Goal: Task Accomplishment & Management: Manage account settings

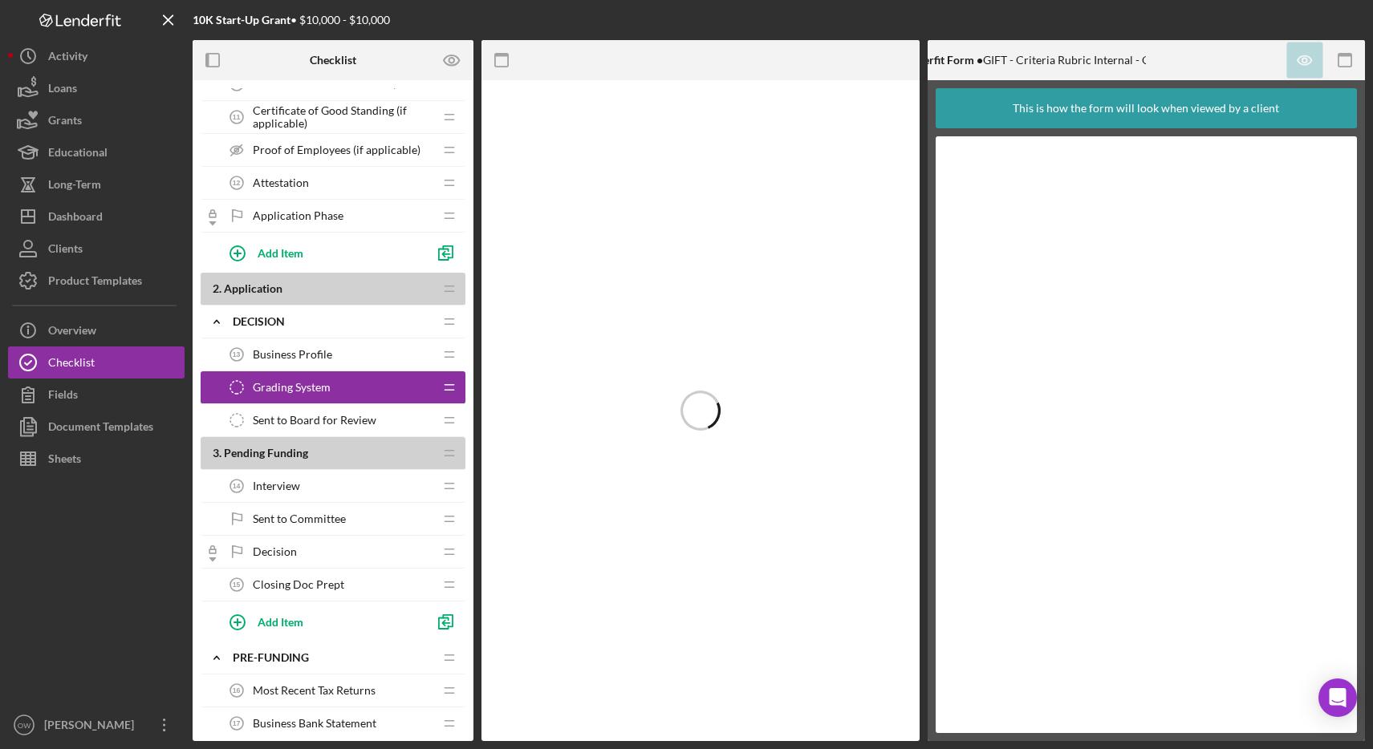
scroll to position [585, 0]
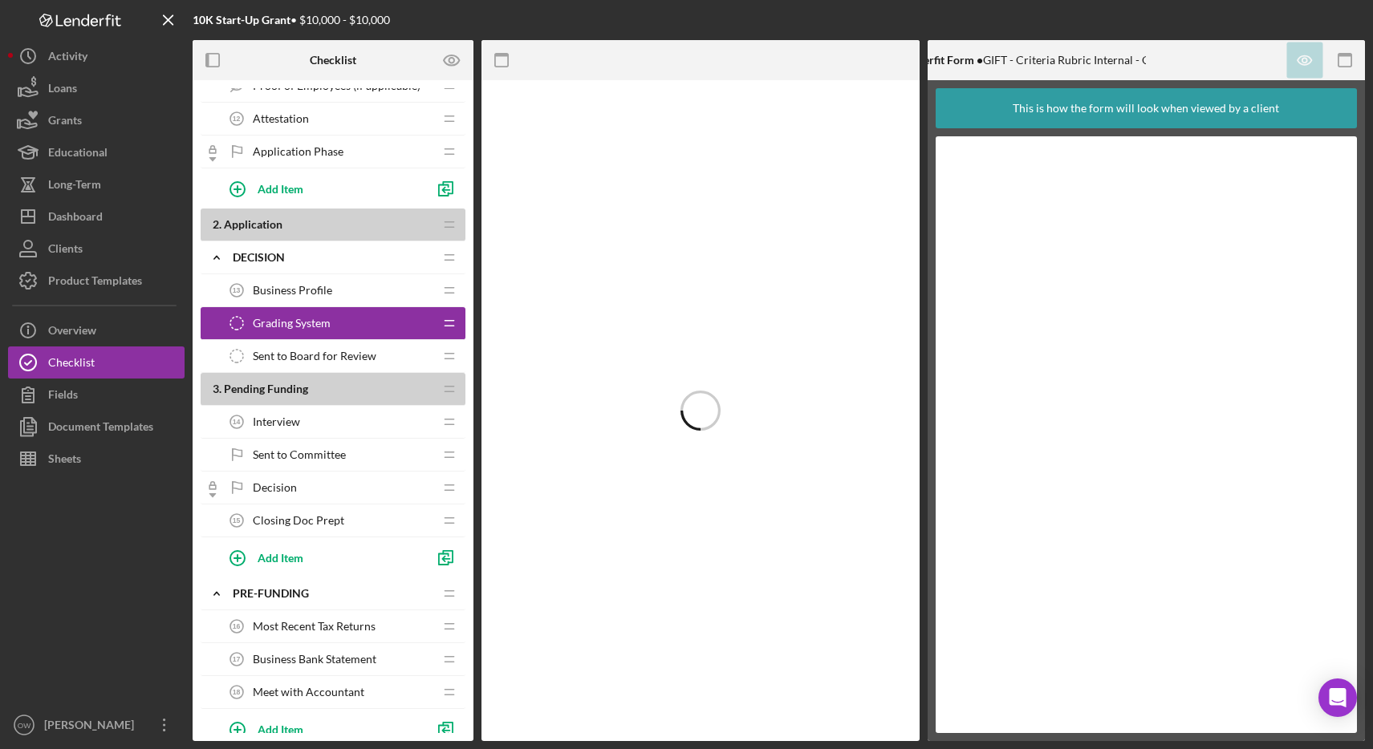
click at [301, 351] on span "Sent to Board for Review" at bounding box center [315, 356] width 124 height 13
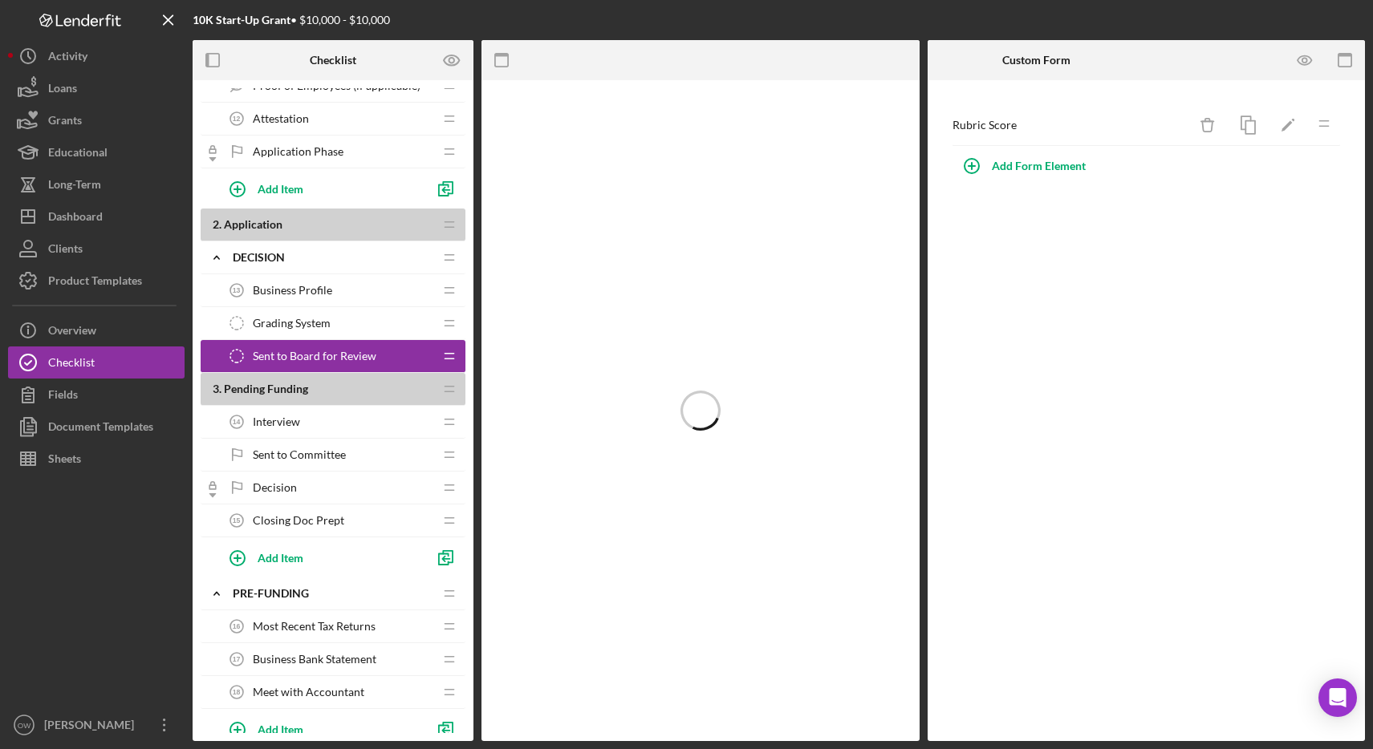
click at [302, 327] on span "Grading System" at bounding box center [292, 323] width 78 height 13
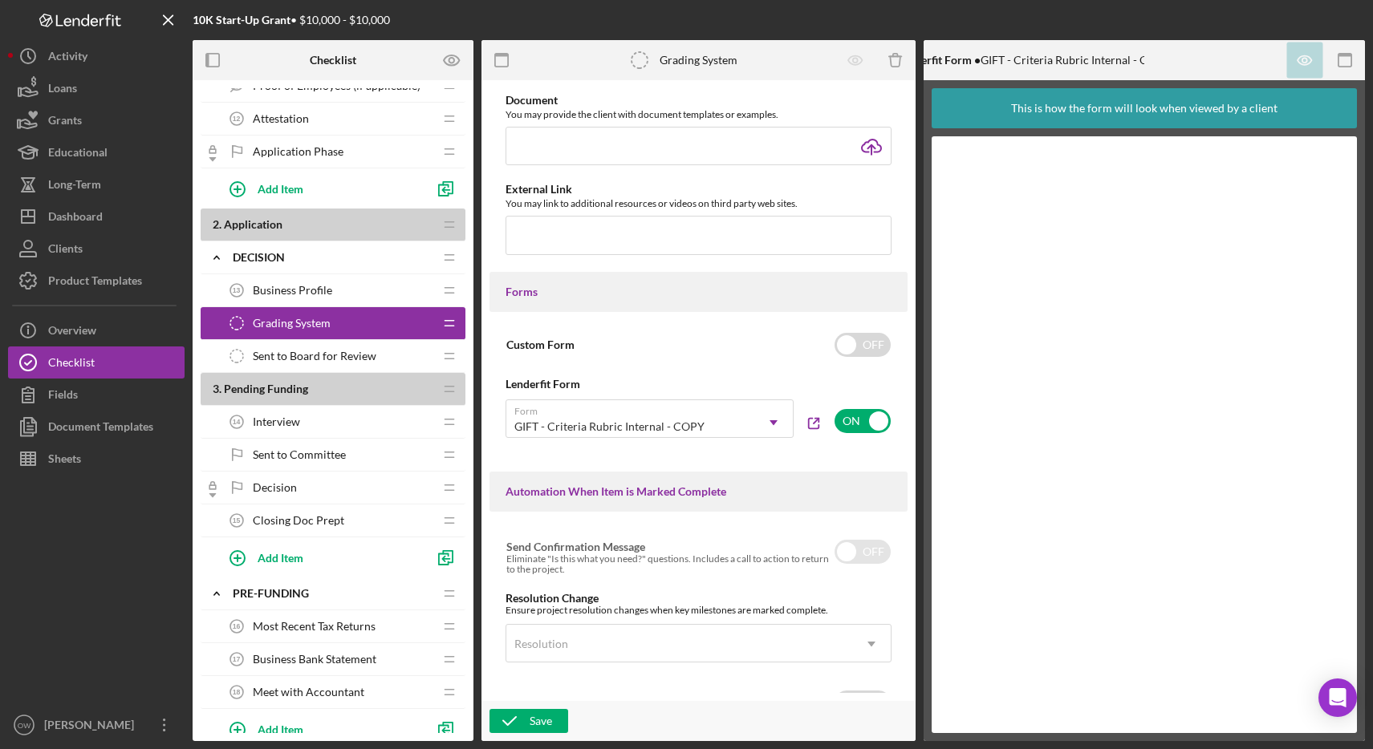
scroll to position [599, 0]
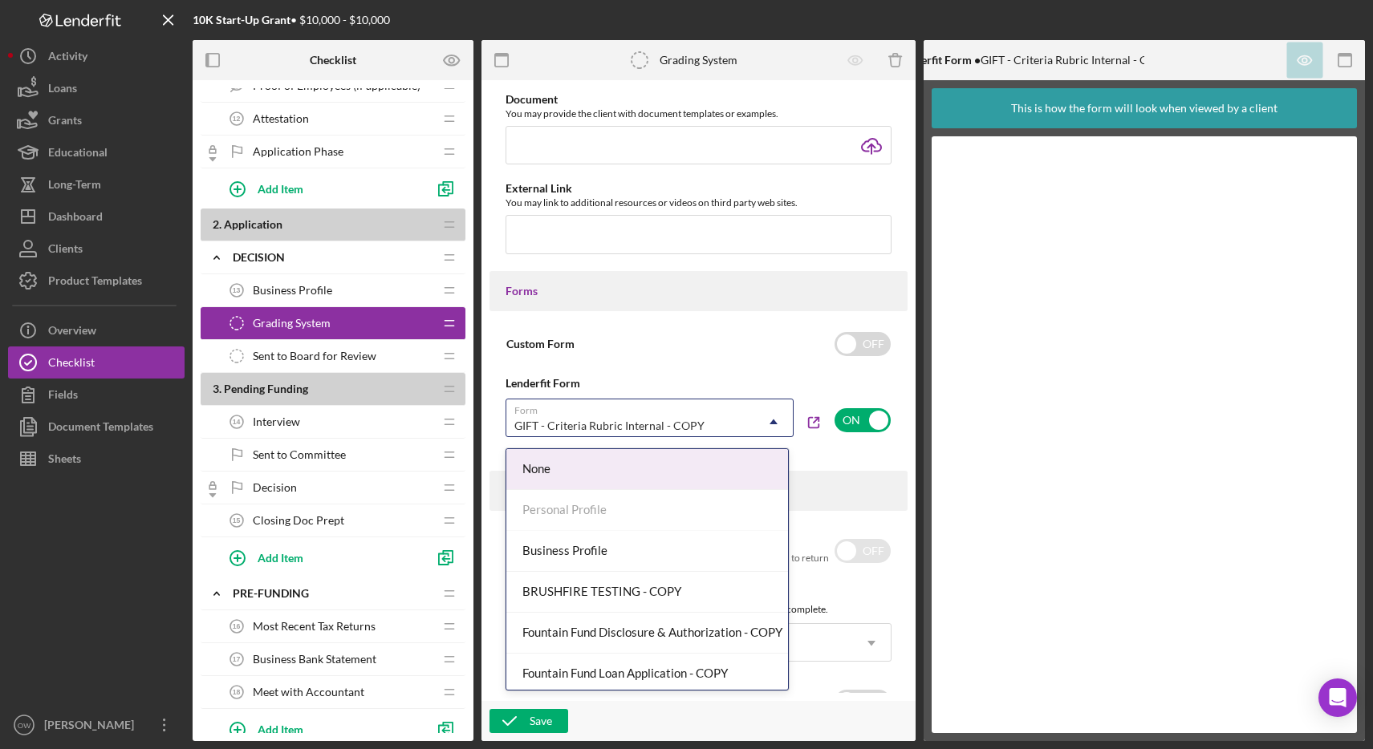
click at [733, 432] on div "GIFT - Criteria Rubric Internal - COPY" at bounding box center [630, 426] width 248 height 37
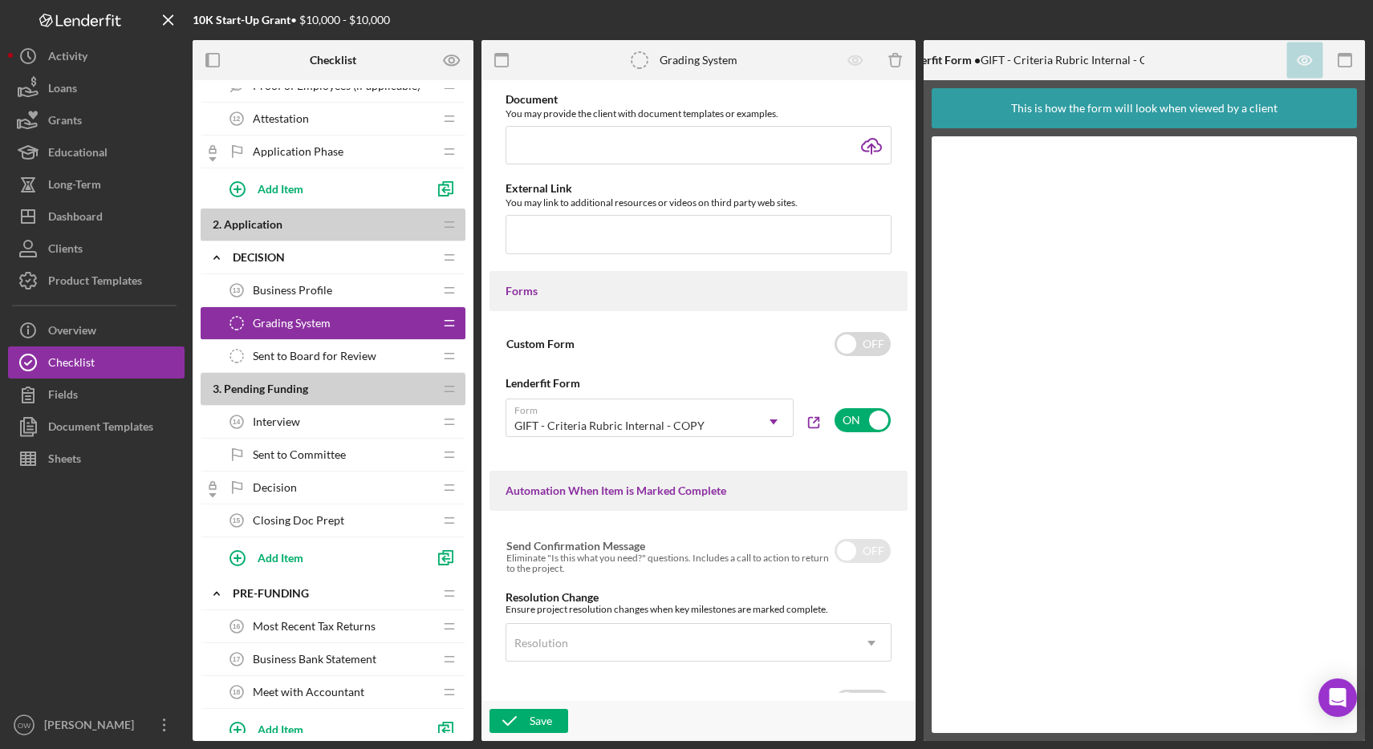
click at [298, 356] on span "Sent to Board for Review" at bounding box center [315, 356] width 124 height 13
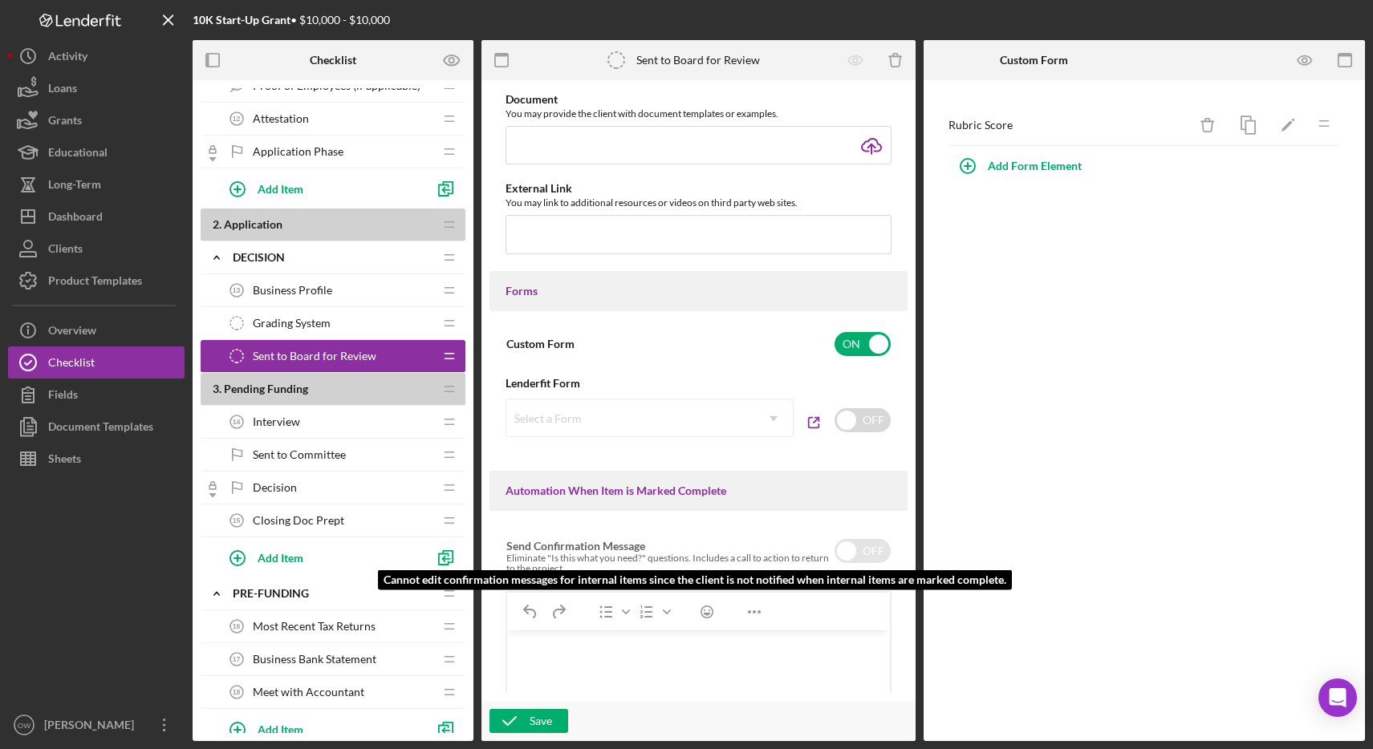
scroll to position [768, 0]
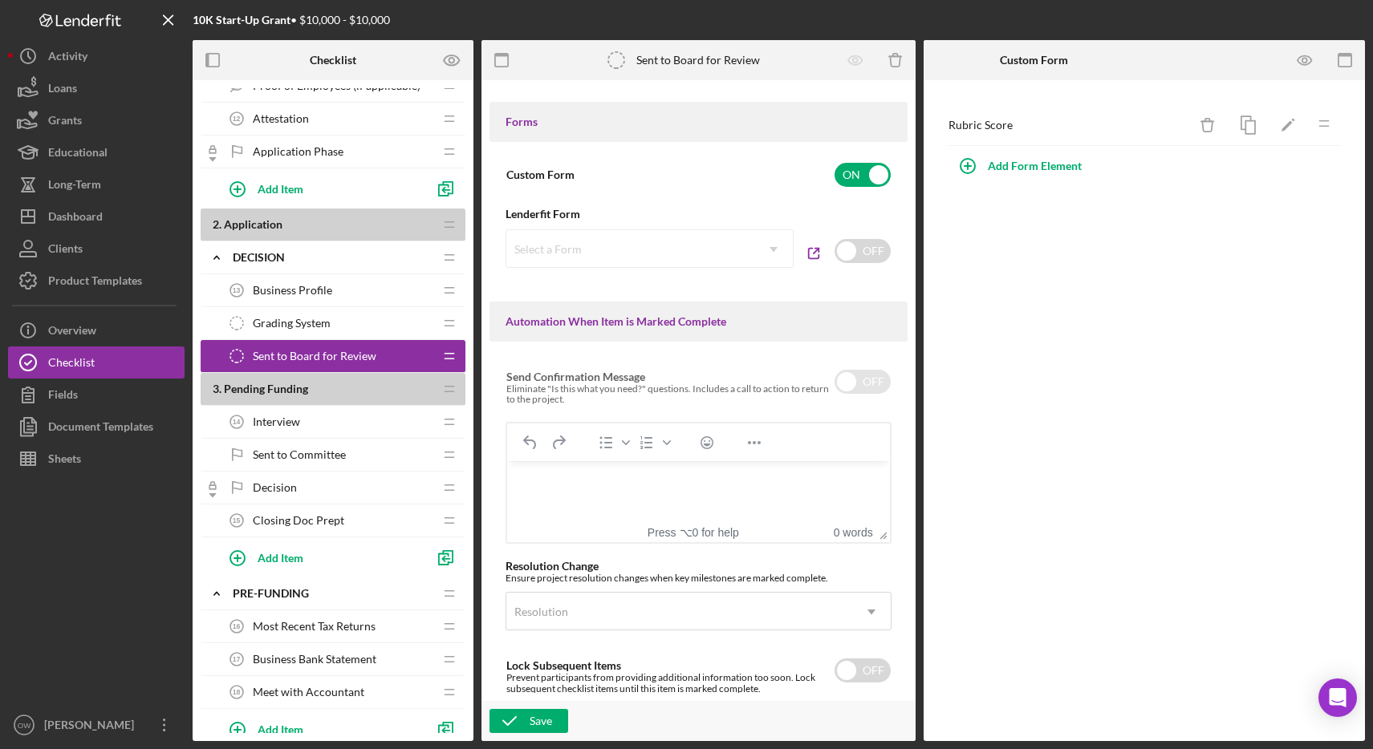
click at [672, 250] on div "Select a Form Icon/Dropdown Arrow" at bounding box center [650, 249] width 288 height 39
click at [846, 258] on input "checkbox" at bounding box center [863, 251] width 56 height 24
checkbox input "true"
checkbox input "false"
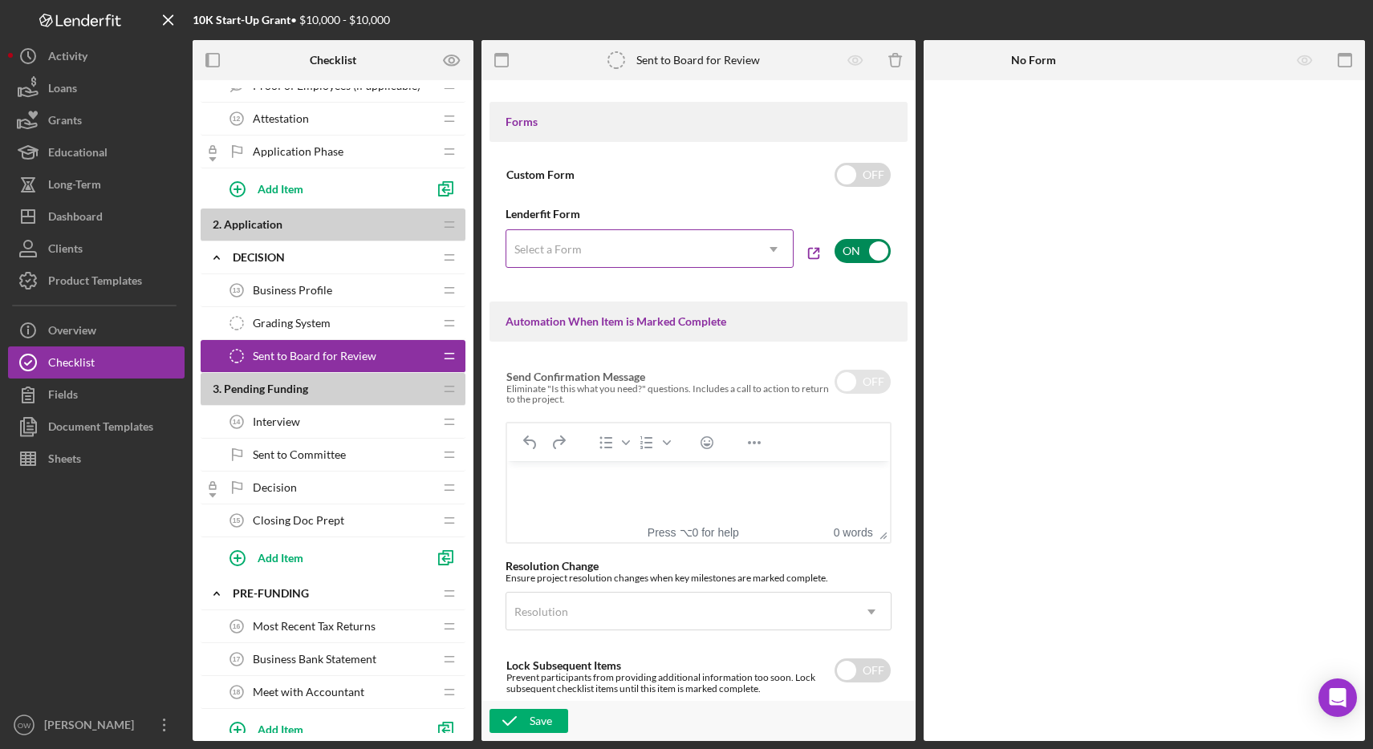
click at [631, 258] on div "Select a Form" at bounding box center [630, 249] width 248 height 37
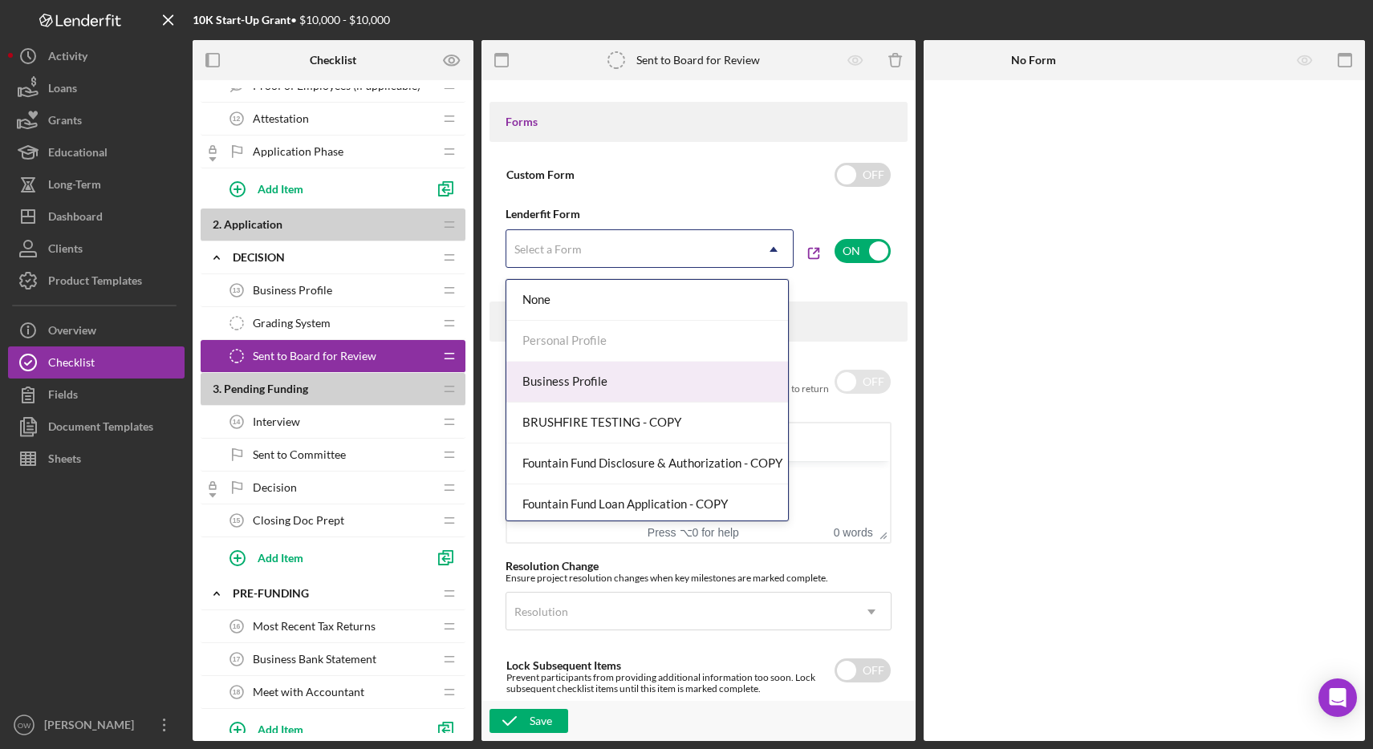
click at [603, 383] on div "Business Profile" at bounding box center [647, 382] width 282 height 41
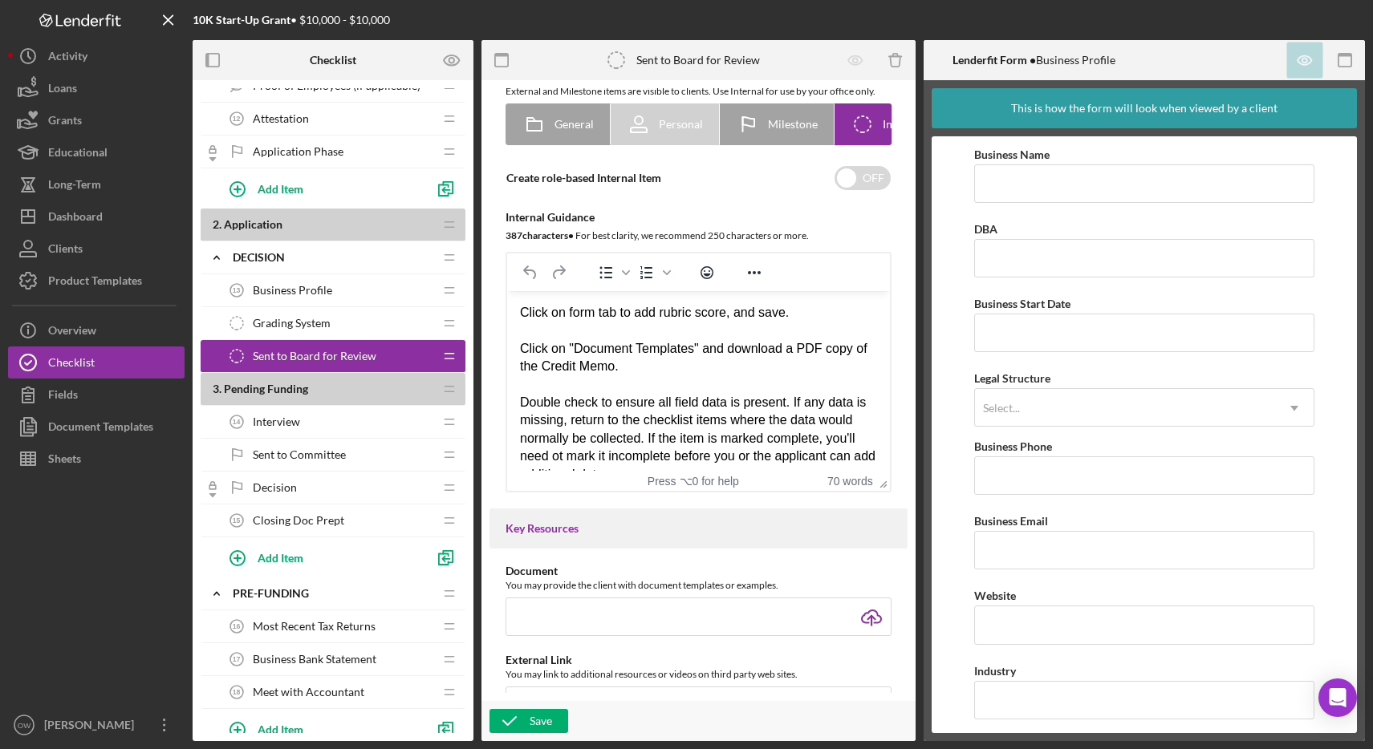
scroll to position [71, 0]
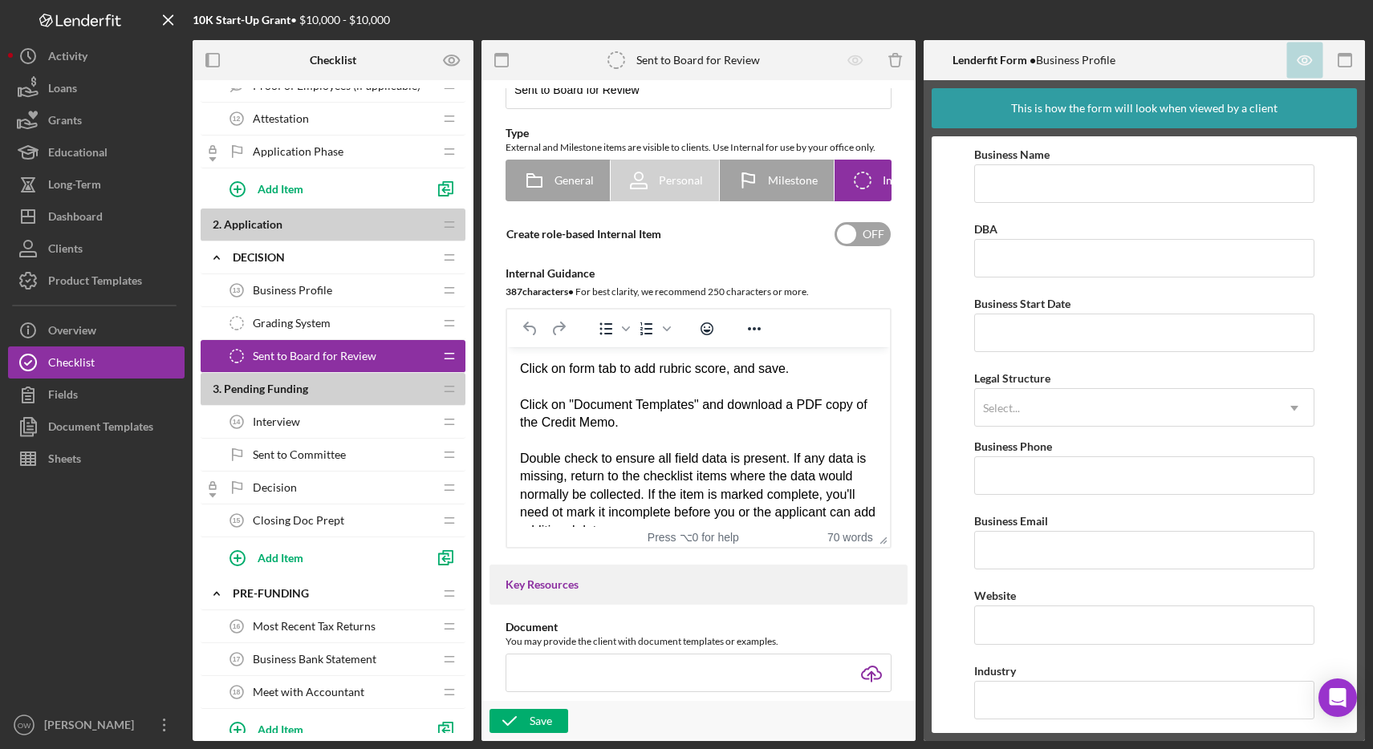
click at [853, 242] on input "checkbox" at bounding box center [863, 234] width 56 height 24
checkbox input "true"
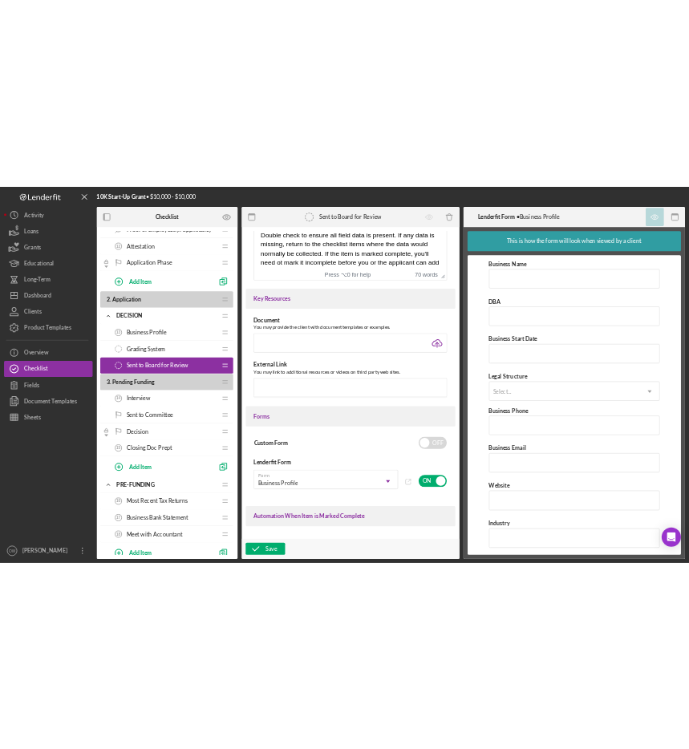
scroll to position [0, 0]
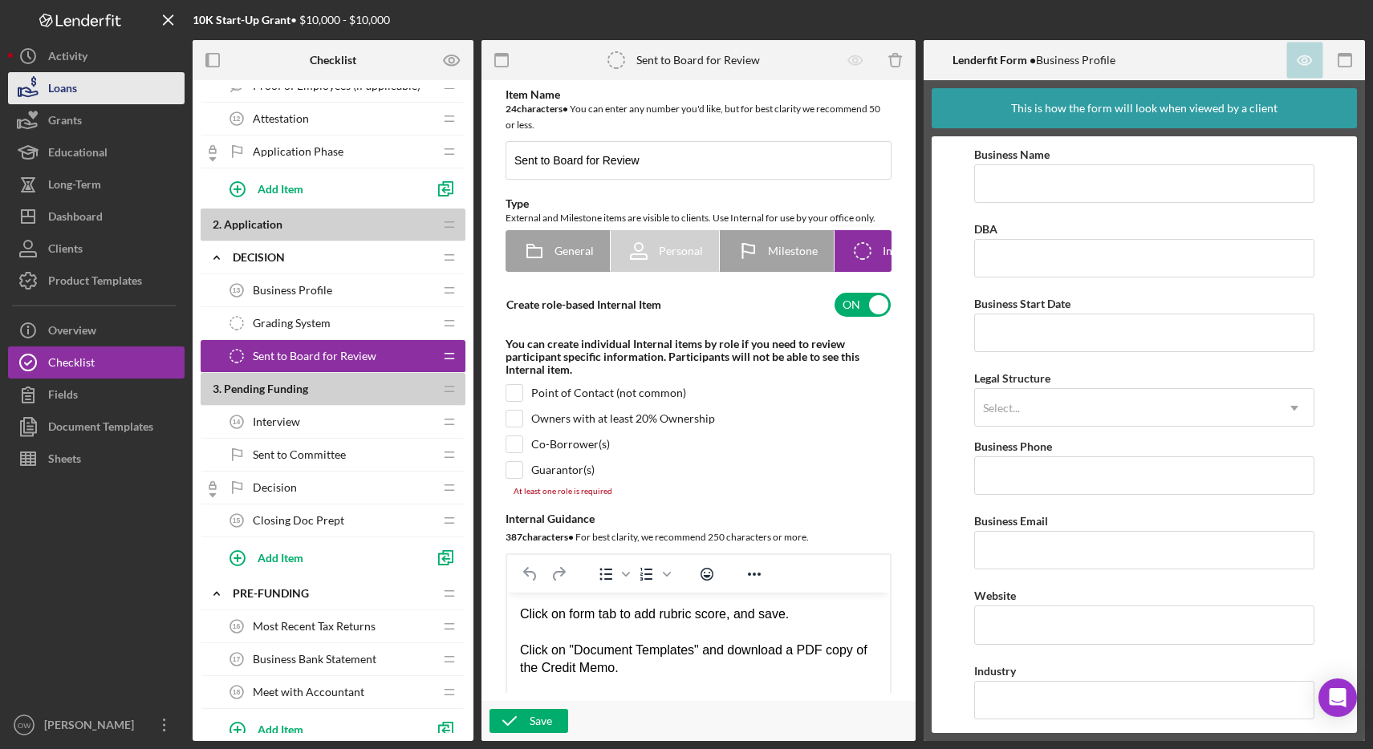
click at [72, 101] on div "Loans" at bounding box center [62, 90] width 29 height 36
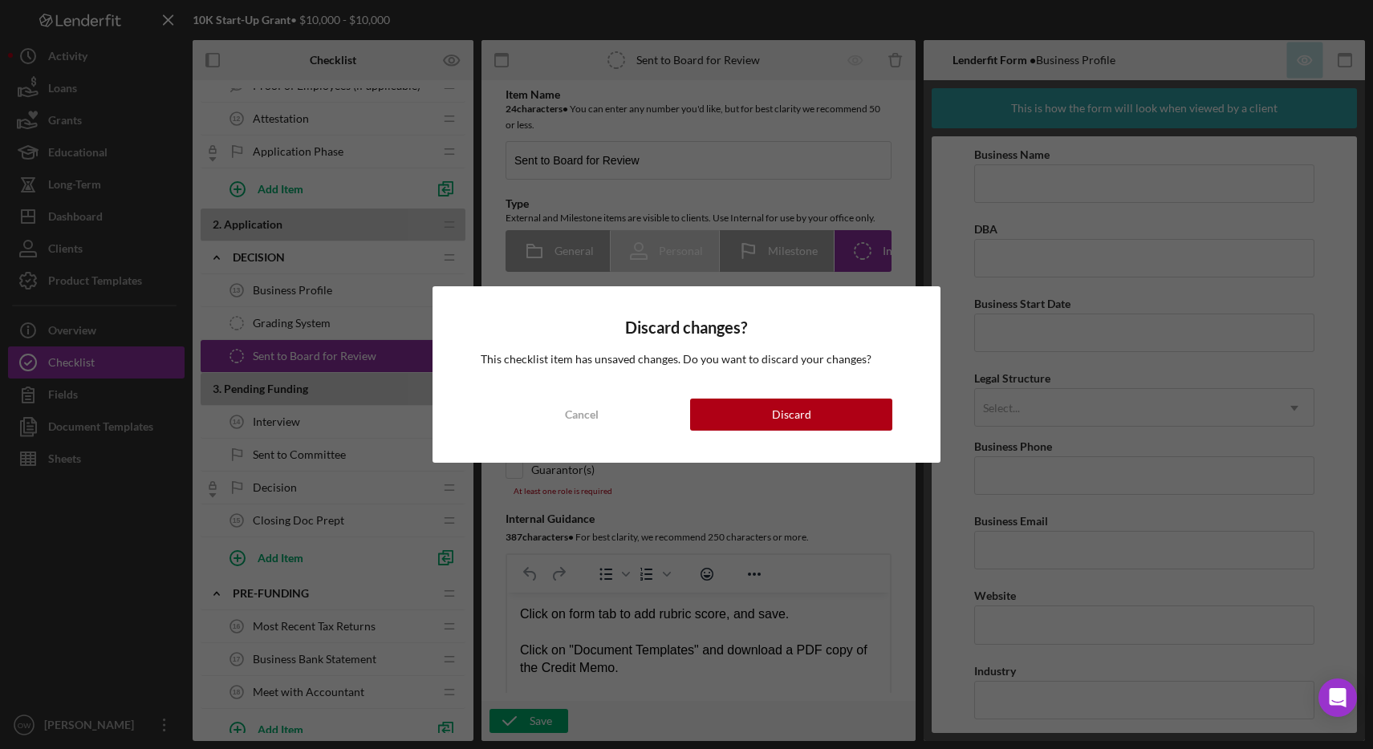
click at [813, 436] on div "Discard changes? This checklist item has unsaved changes. Do you want to discar…" at bounding box center [687, 374] width 508 height 176
click at [812, 418] on button "Discard" at bounding box center [791, 415] width 202 height 32
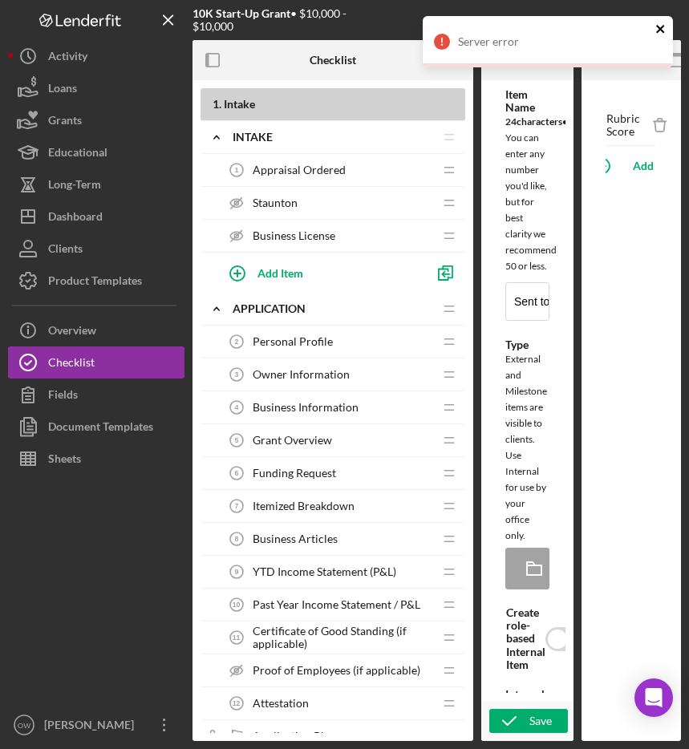
click at [656, 30] on icon "close" at bounding box center [661, 28] width 11 height 13
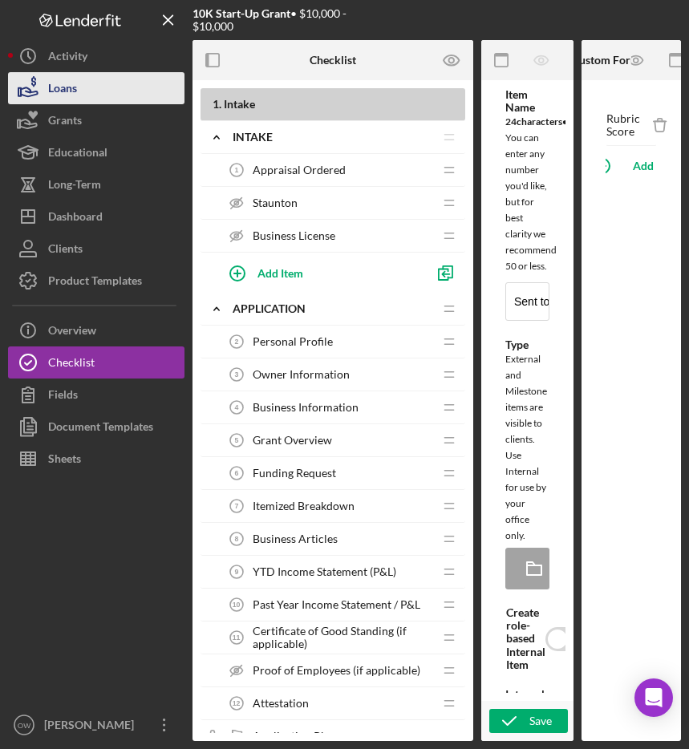
click at [116, 84] on button "Loans" at bounding box center [96, 88] width 177 height 32
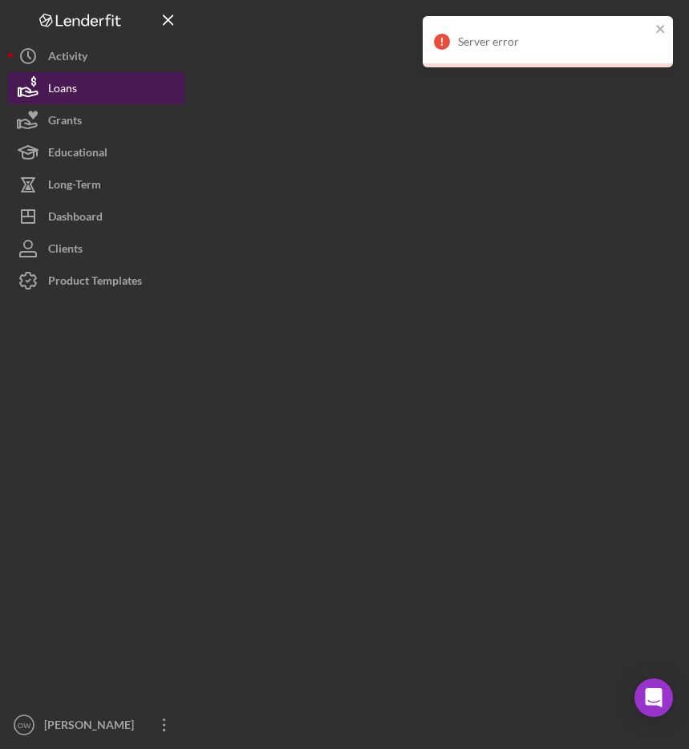
click at [103, 81] on button "Loans" at bounding box center [96, 88] width 177 height 32
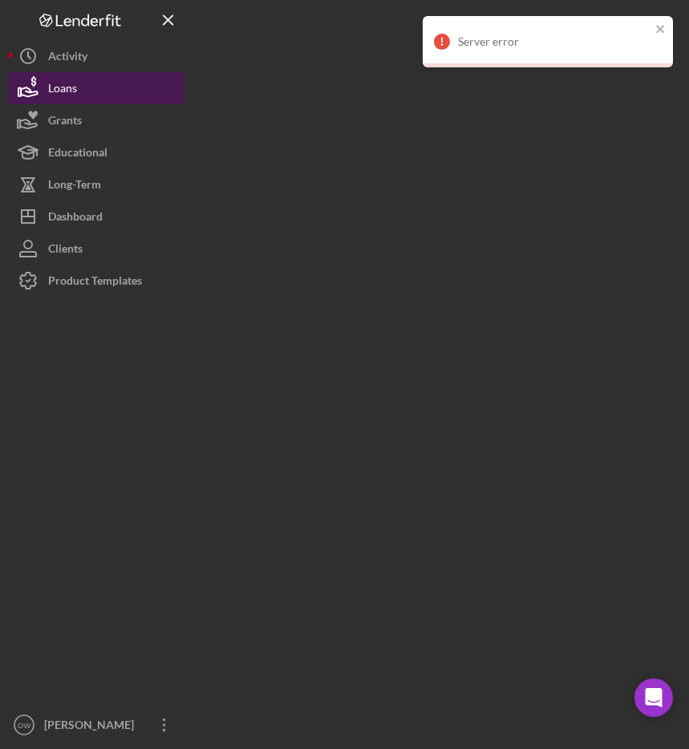
click at [103, 81] on button "Loans" at bounding box center [96, 88] width 177 height 32
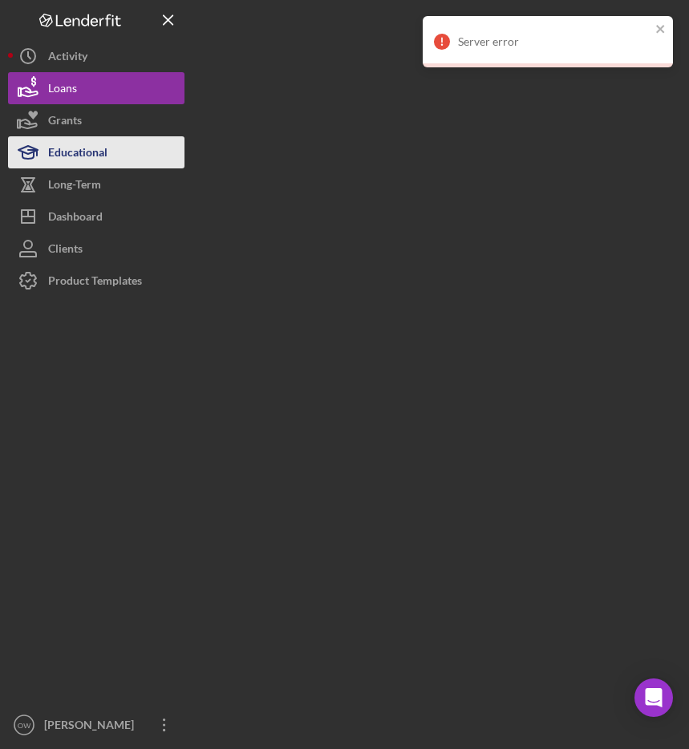
click at [50, 136] on div "Educational" at bounding box center [77, 154] width 59 height 36
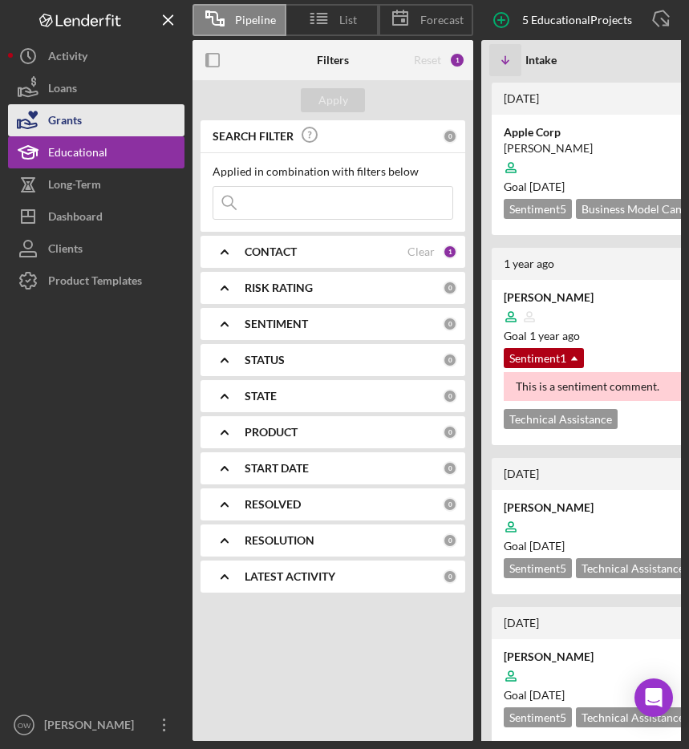
click at [58, 128] on div "Grants" at bounding box center [65, 122] width 34 height 36
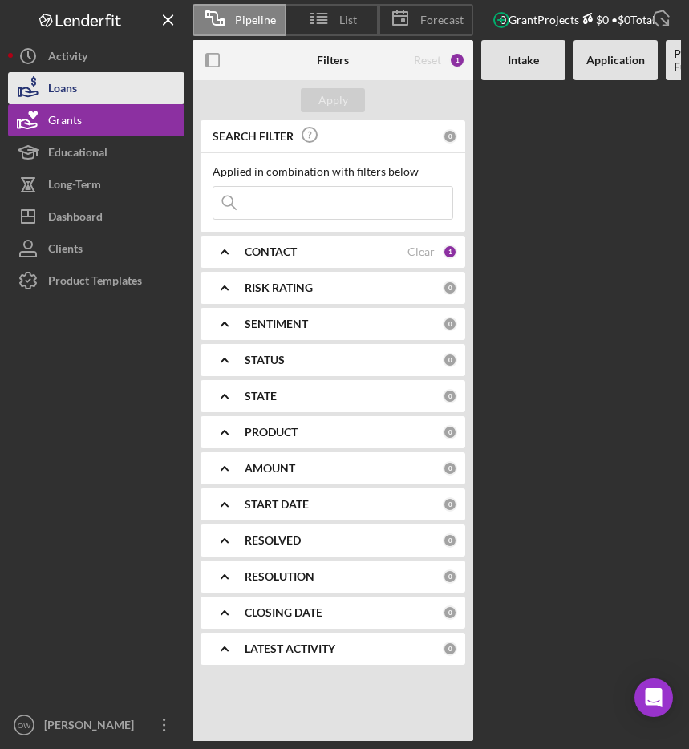
click at [55, 94] on div "Loans" at bounding box center [62, 90] width 29 height 36
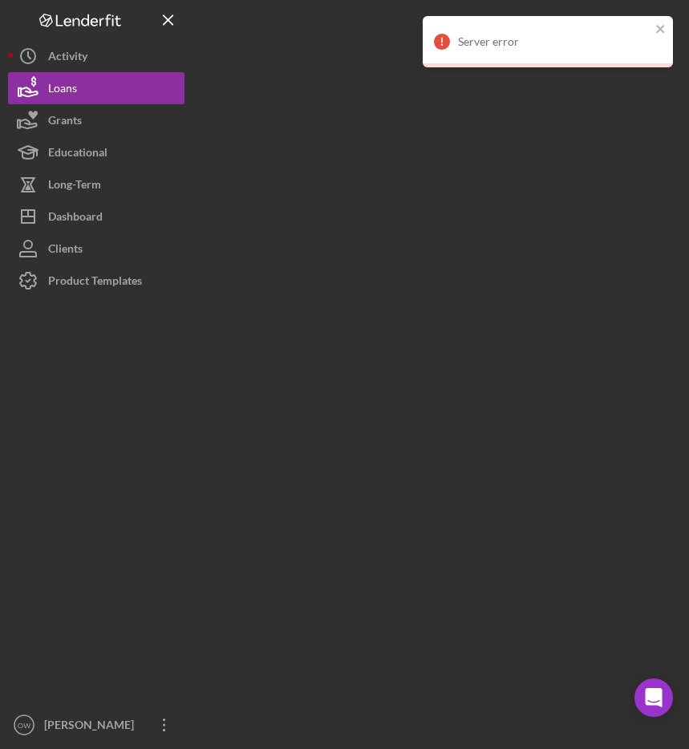
click at [339, 144] on div "Logo-Reversed Created with Sketch. Icon/Menu Close Icon/Dashboard Dashboard Cli…" at bounding box center [344, 370] width 673 height 741
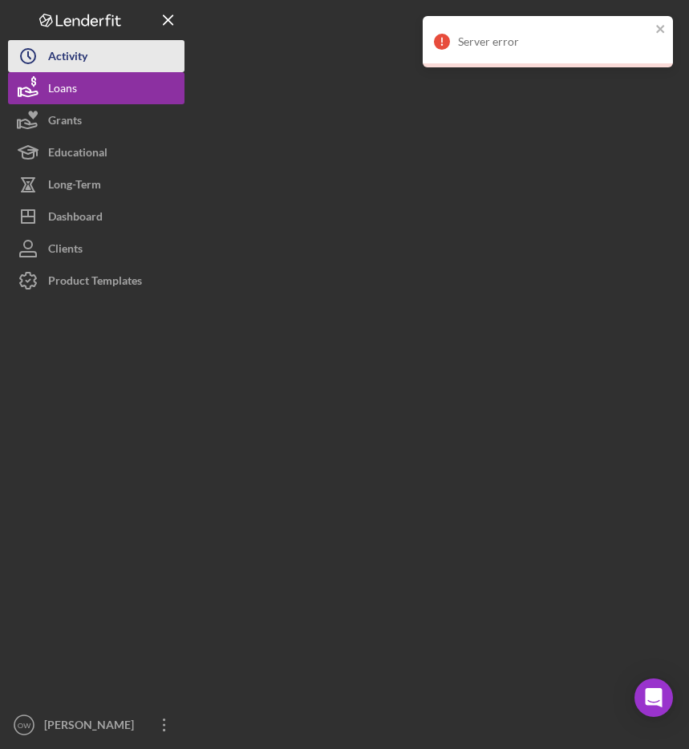
click at [165, 67] on button "Icon/History Activity" at bounding box center [96, 56] width 177 height 32
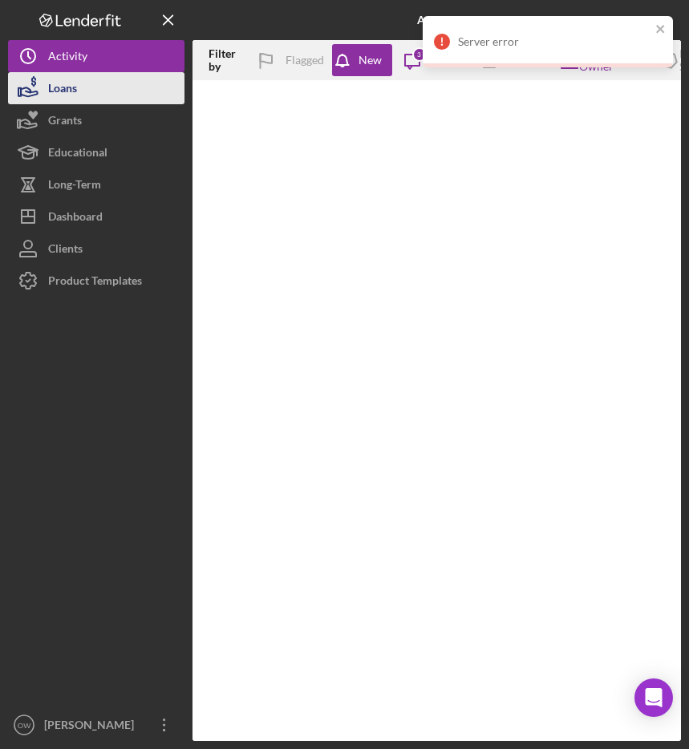
click at [148, 79] on button "Loans" at bounding box center [96, 88] width 177 height 32
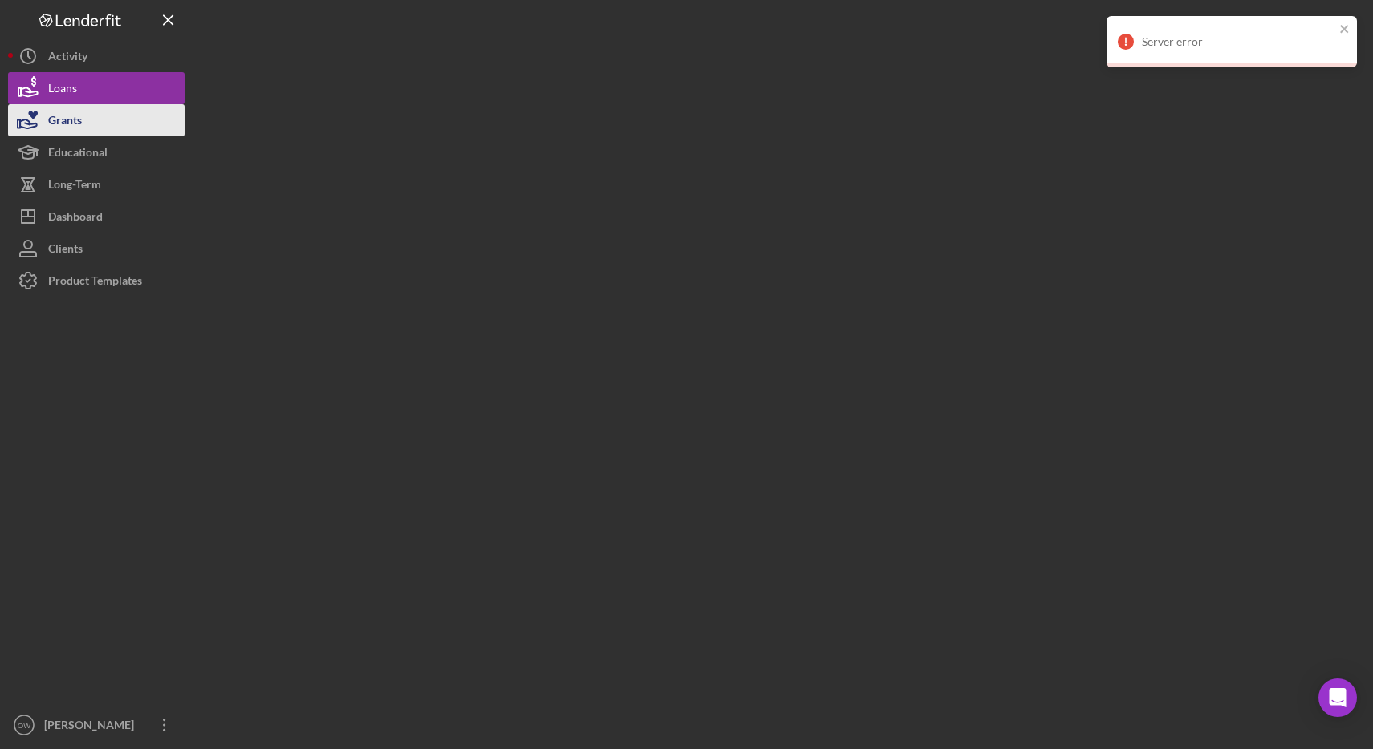
click at [95, 122] on button "Grants" at bounding box center [96, 120] width 177 height 32
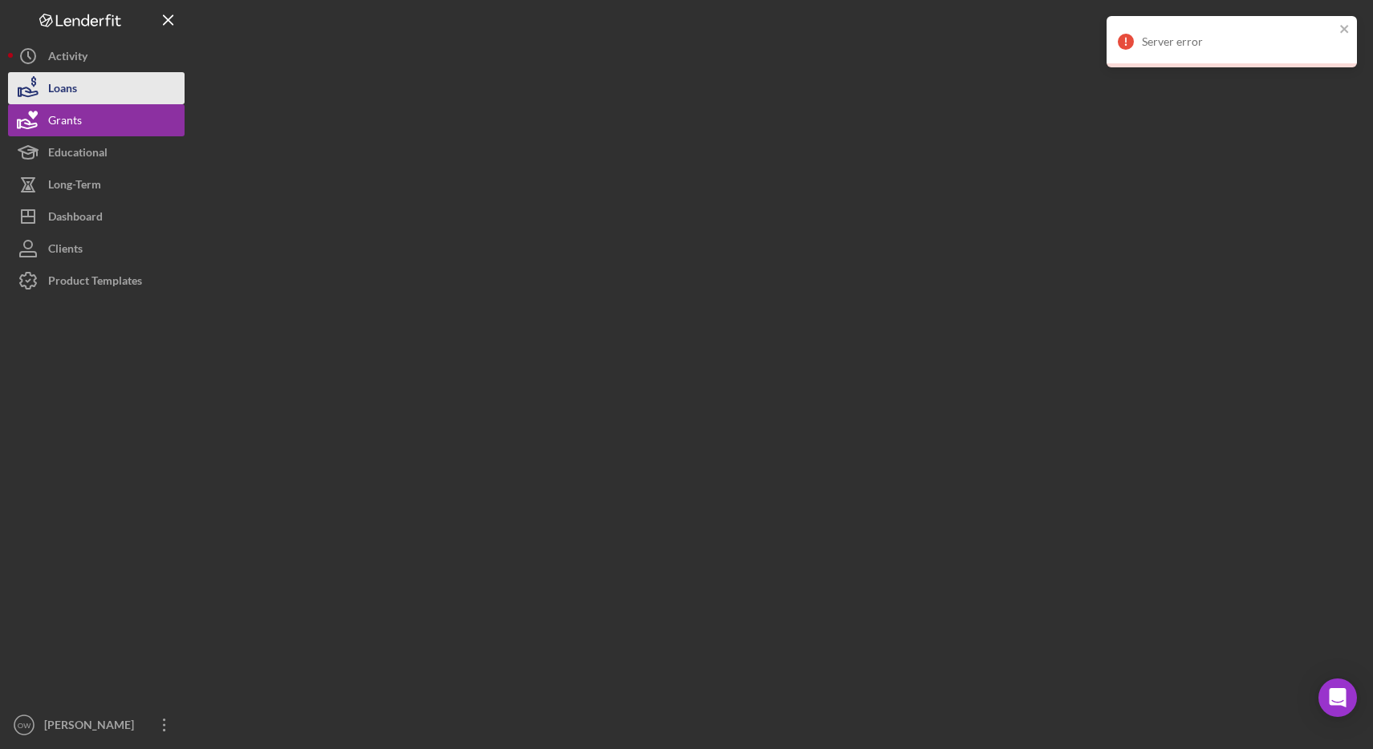
click at [95, 89] on button "Loans" at bounding box center [96, 88] width 177 height 32
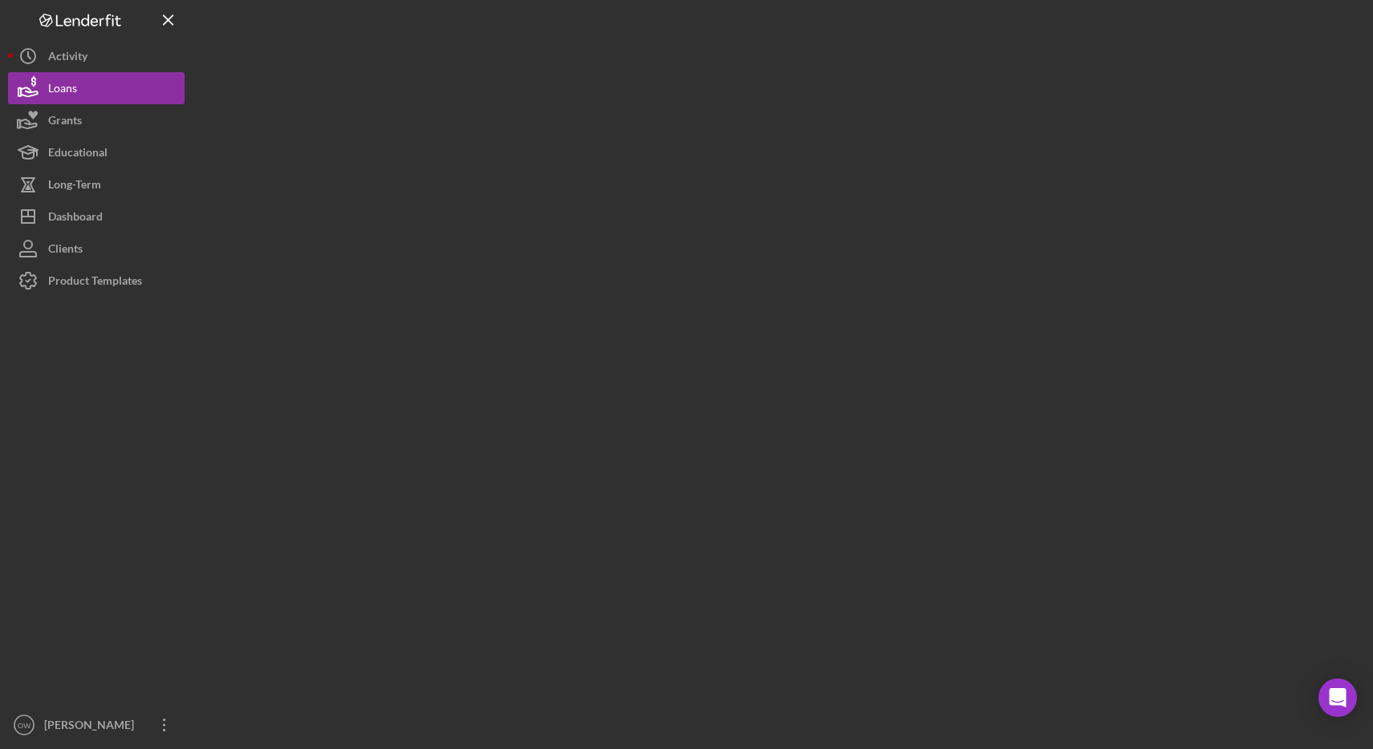
click at [119, 22] on icon "Logo-Reversed Created with Sketch." at bounding box center [80, 21] width 144 height 14
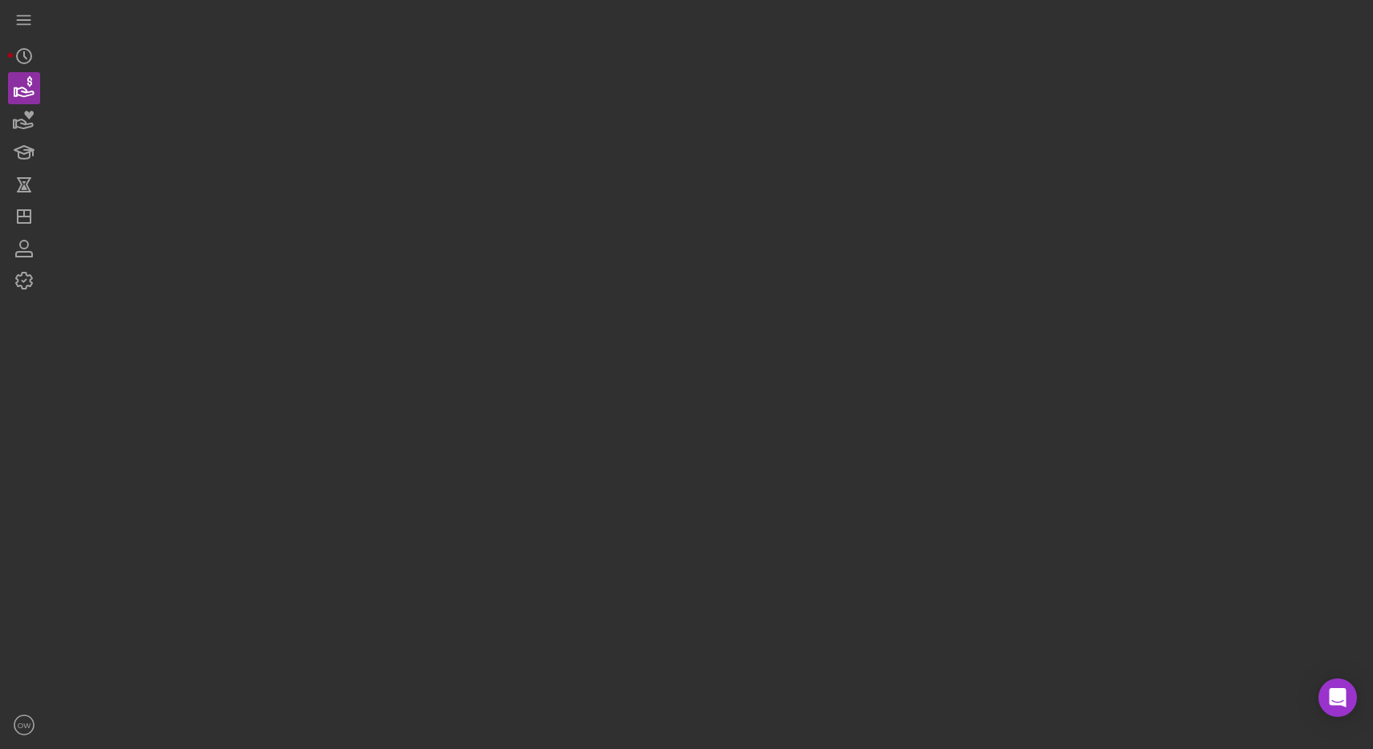
click at [119, 22] on div "Icon/Menu Icon/Dashboard Dashboard Clients Product Templates OW Oye [PERSON_NAM…" at bounding box center [686, 370] width 1357 height 741
click at [30, 16] on icon "Icon/Menu" at bounding box center [24, 20] width 36 height 36
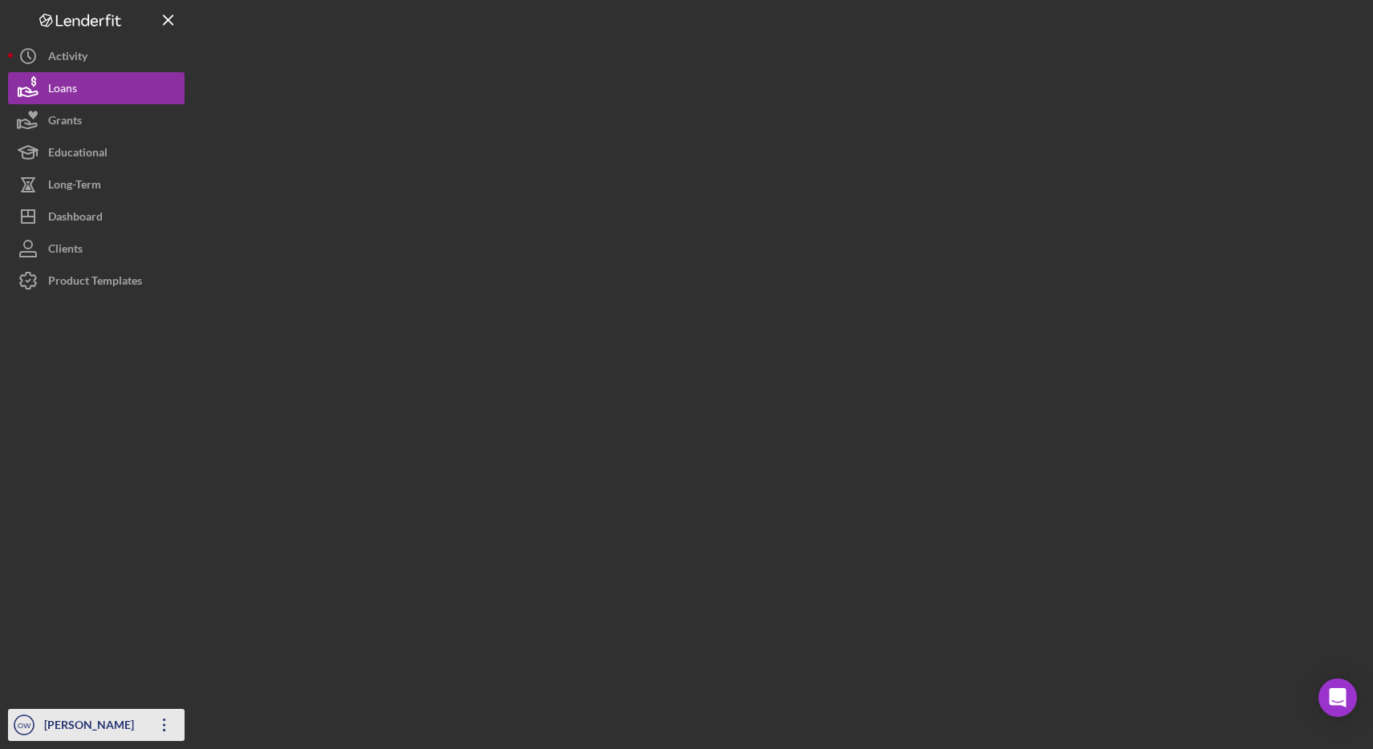
click at [117, 718] on div "[PERSON_NAME]" at bounding box center [92, 727] width 104 height 36
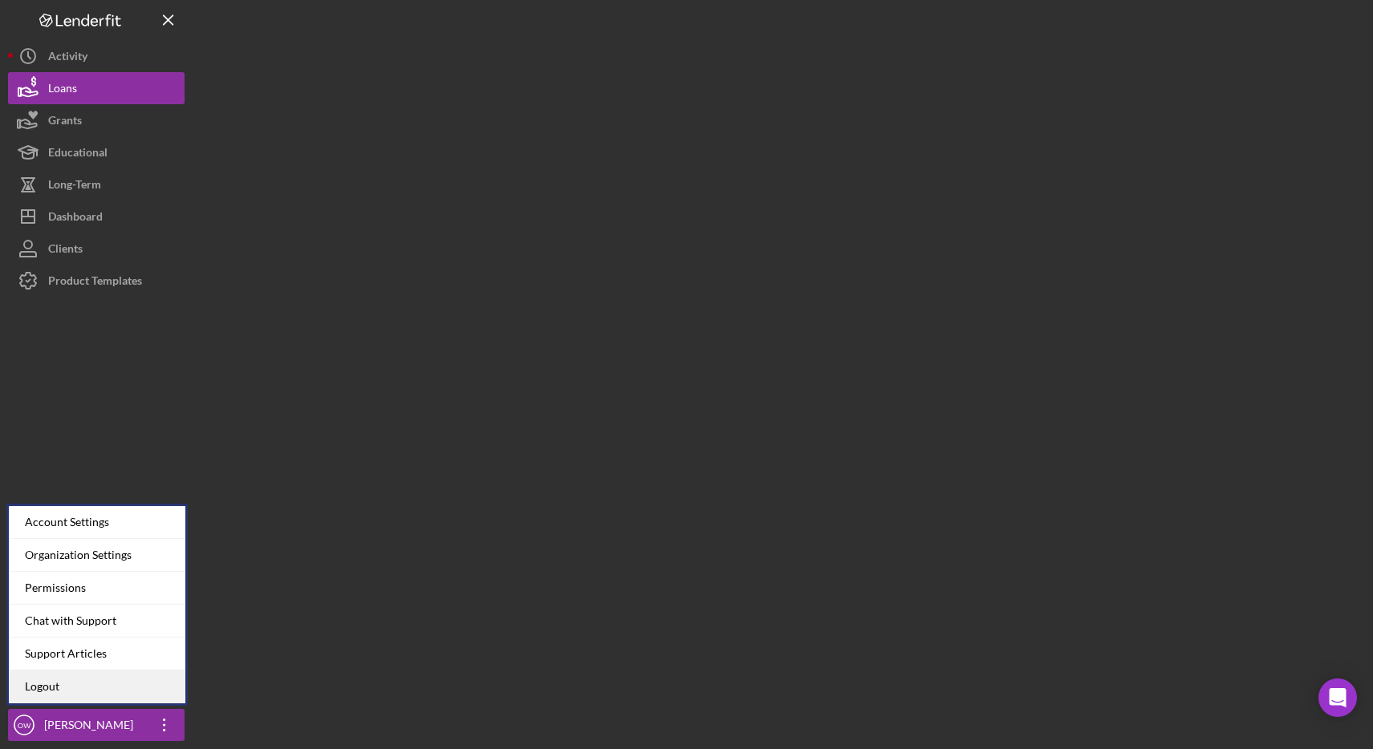
click at [104, 684] on link "Logout" at bounding box center [97, 687] width 177 height 33
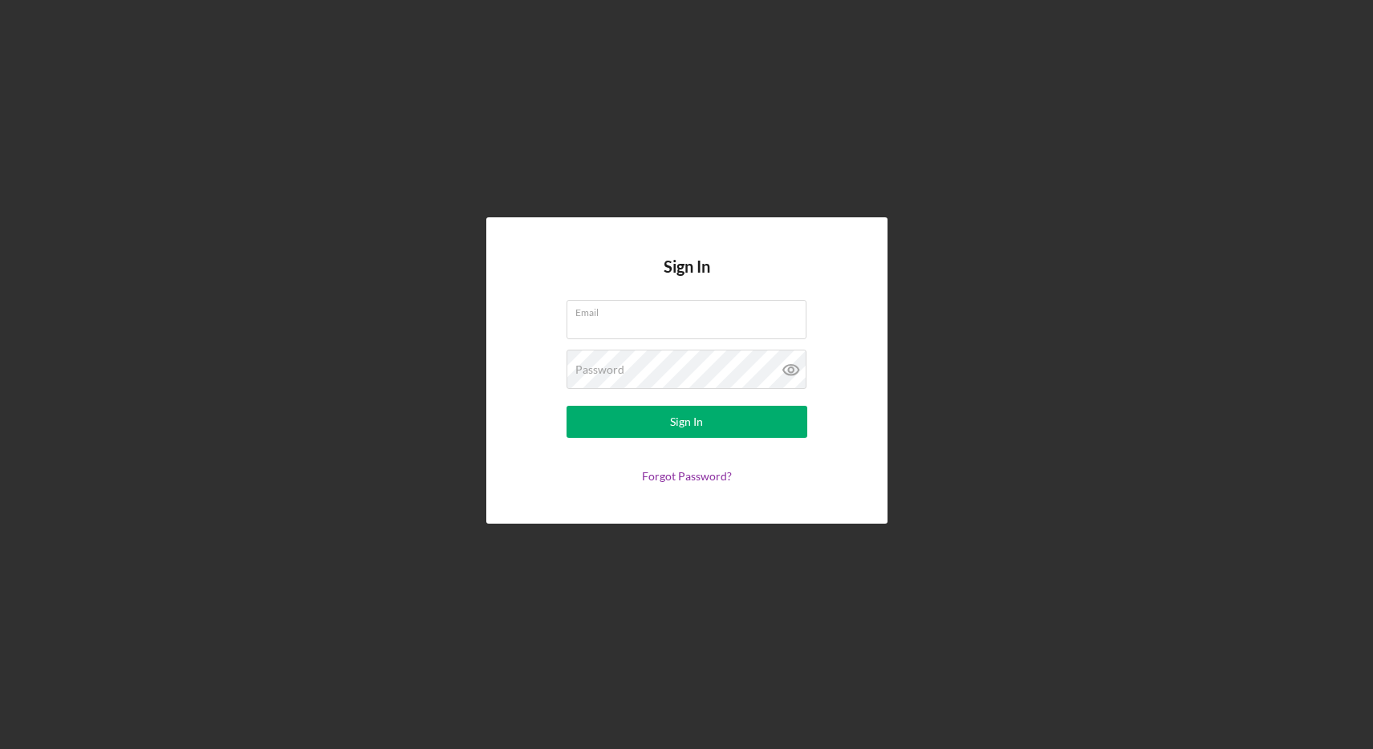
type input "[EMAIL_ADDRESS][DOMAIN_NAME]"
click at [668, 418] on button "Sign In" at bounding box center [687, 422] width 241 height 32
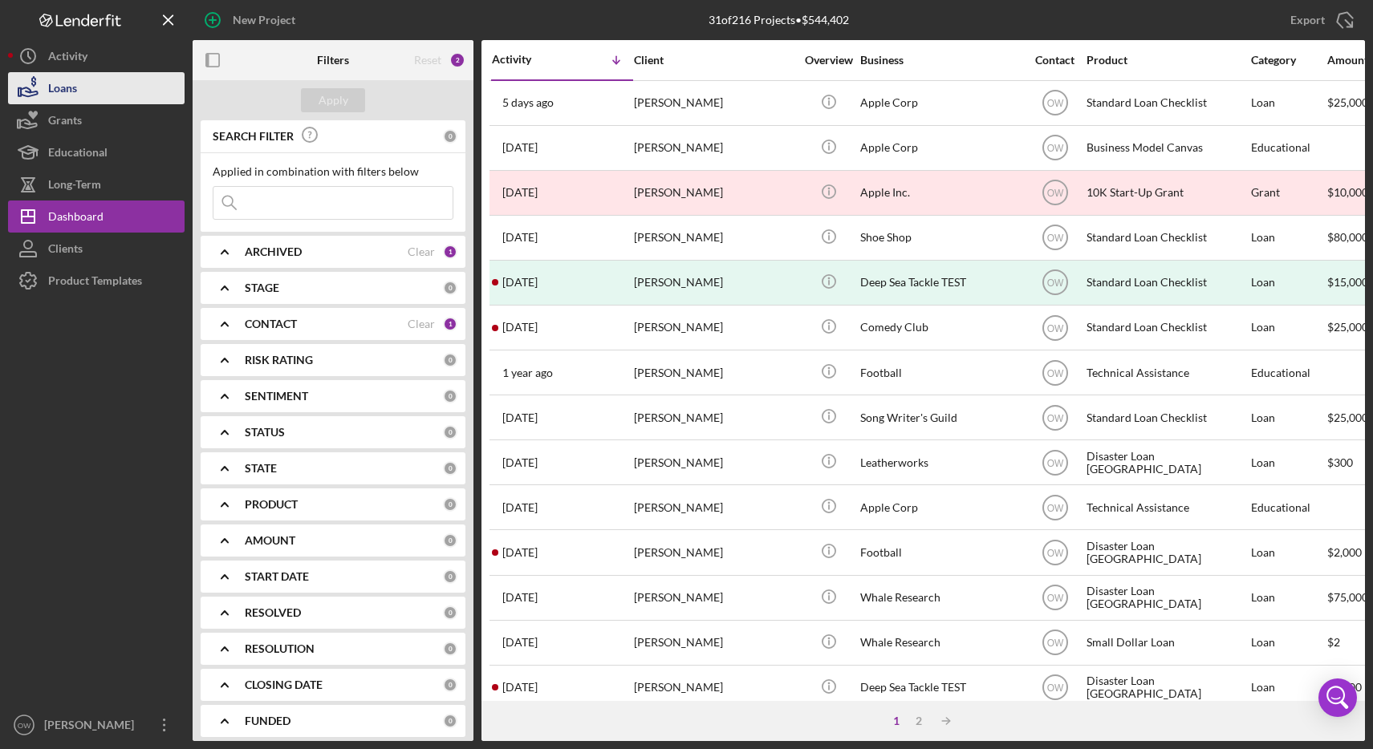
click at [55, 93] on div "Loans" at bounding box center [62, 90] width 29 height 36
